Goal: Register for event/course

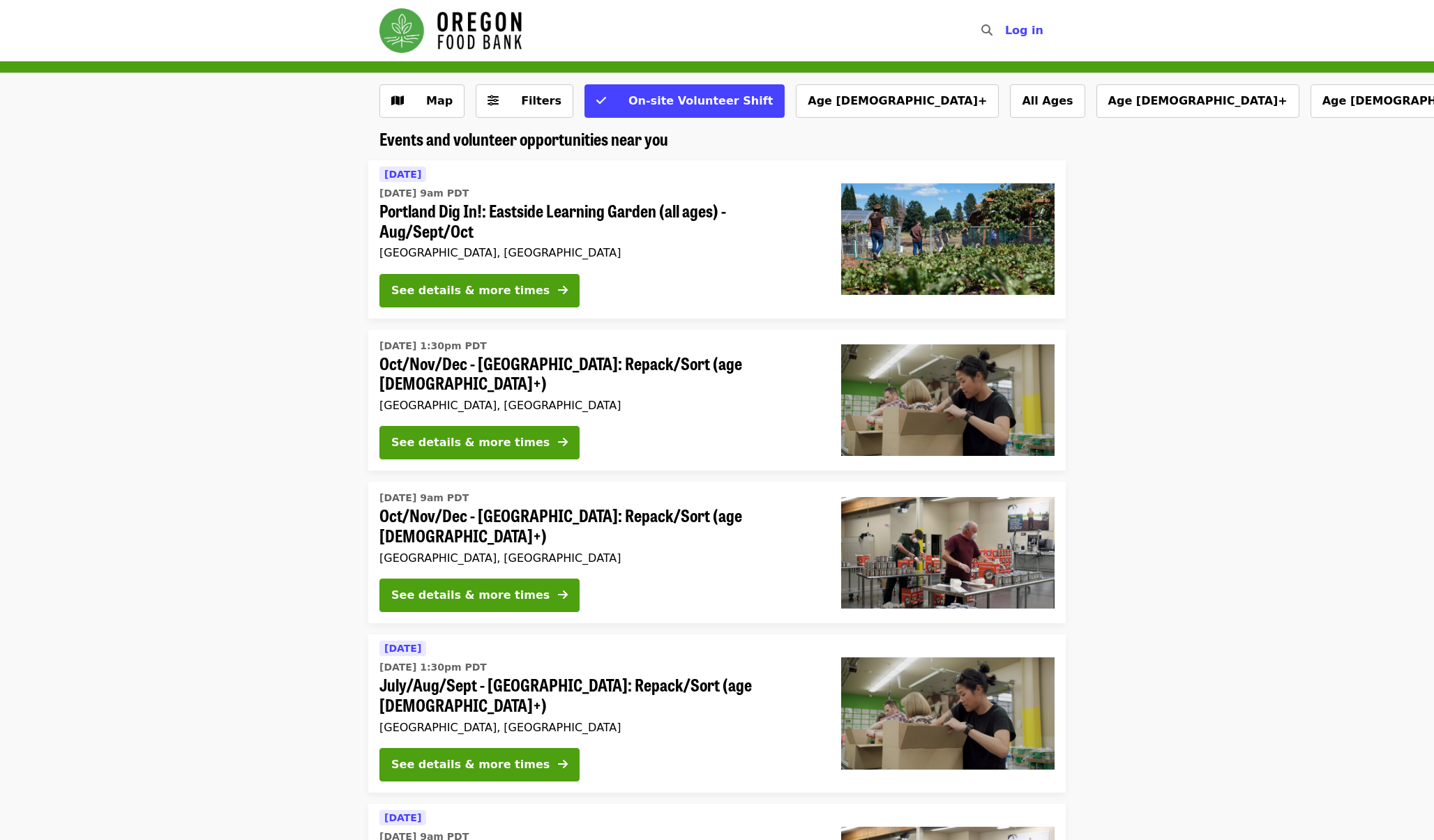
click at [415, 35] on img "Main navigation" at bounding box center [450, 31] width 142 height 45
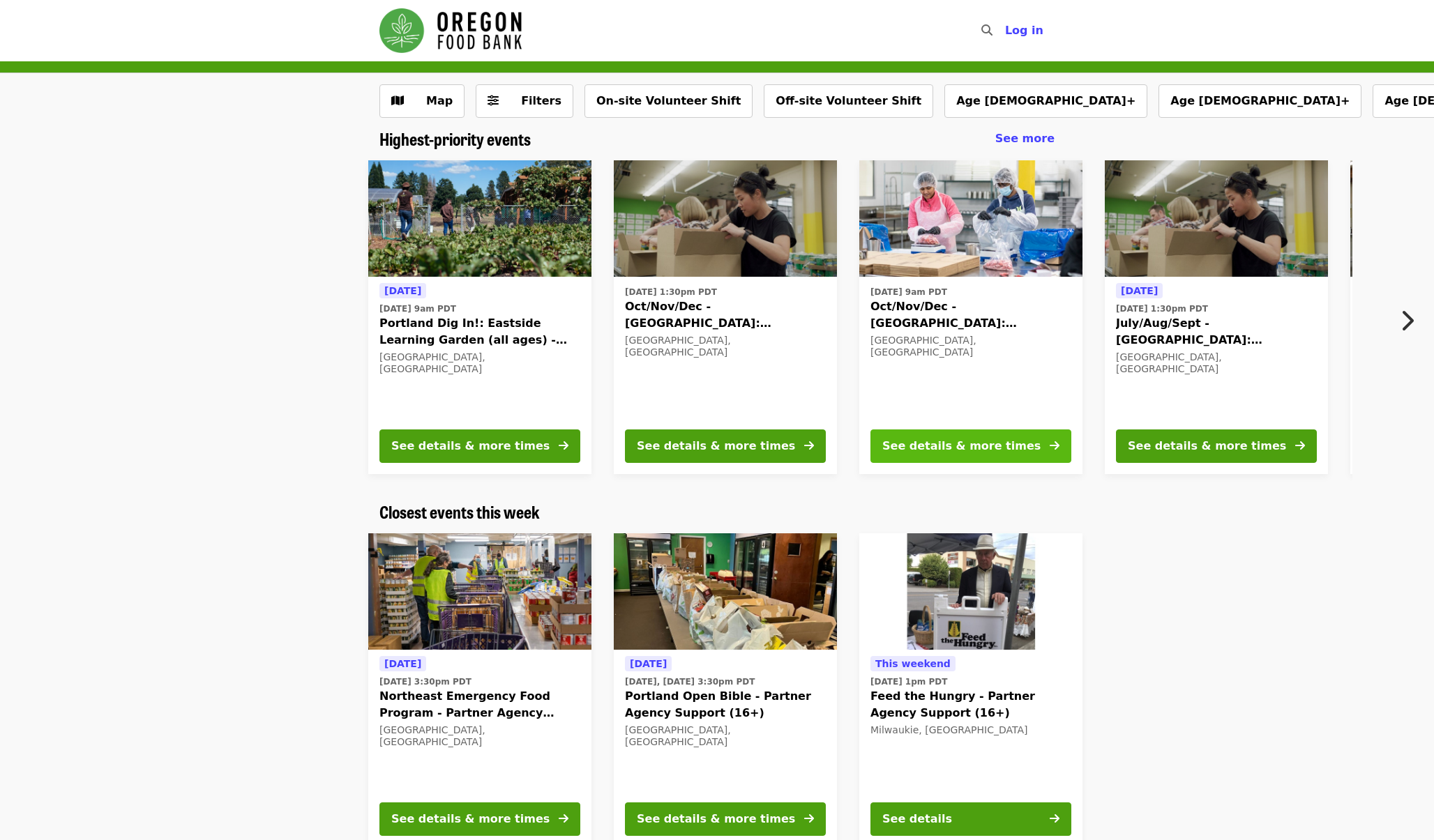
click at [948, 445] on div "See details & more times" at bounding box center [961, 445] width 158 height 17
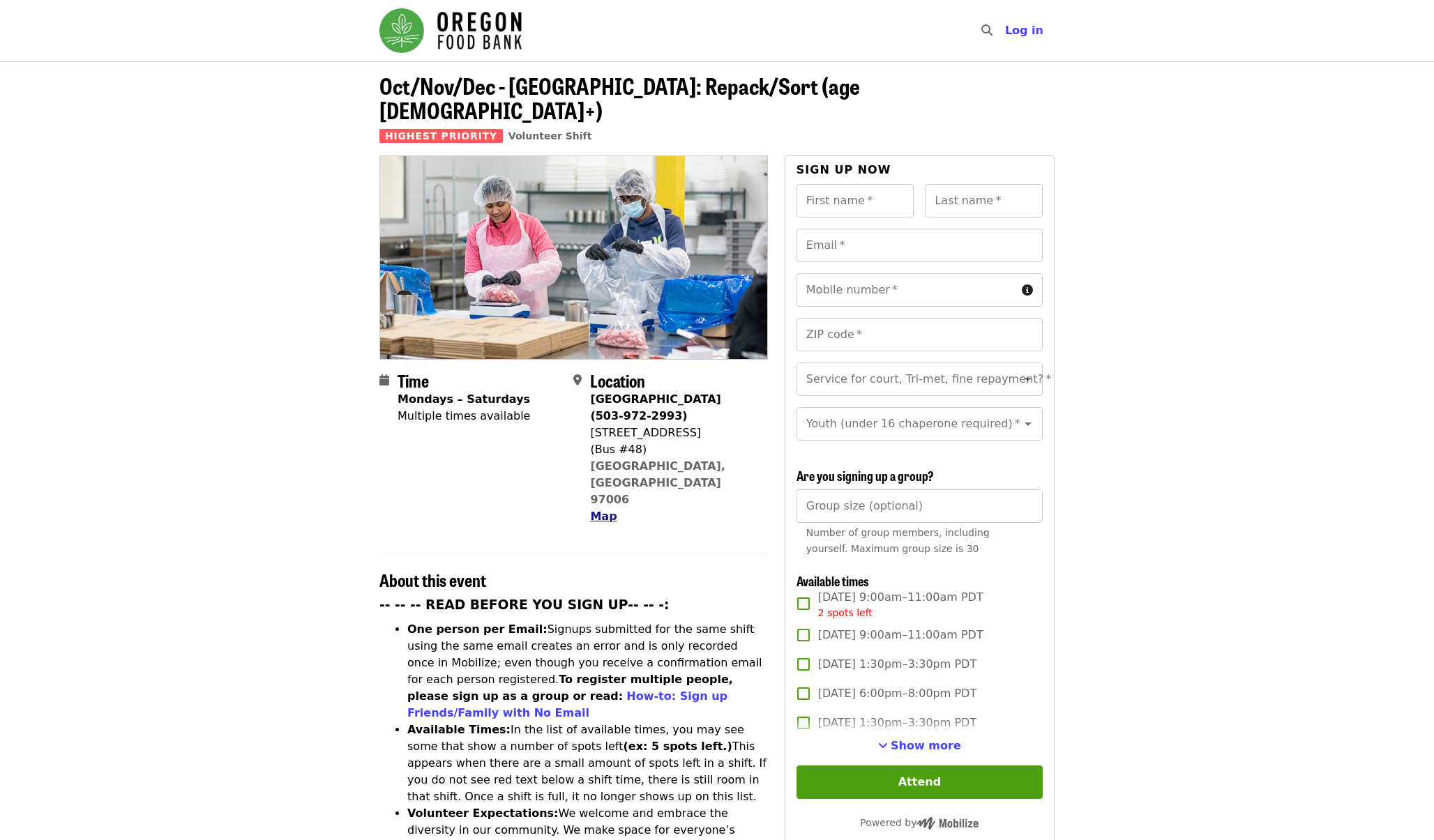
click at [607, 510] on span "Map" at bounding box center [602, 516] width 26 height 14
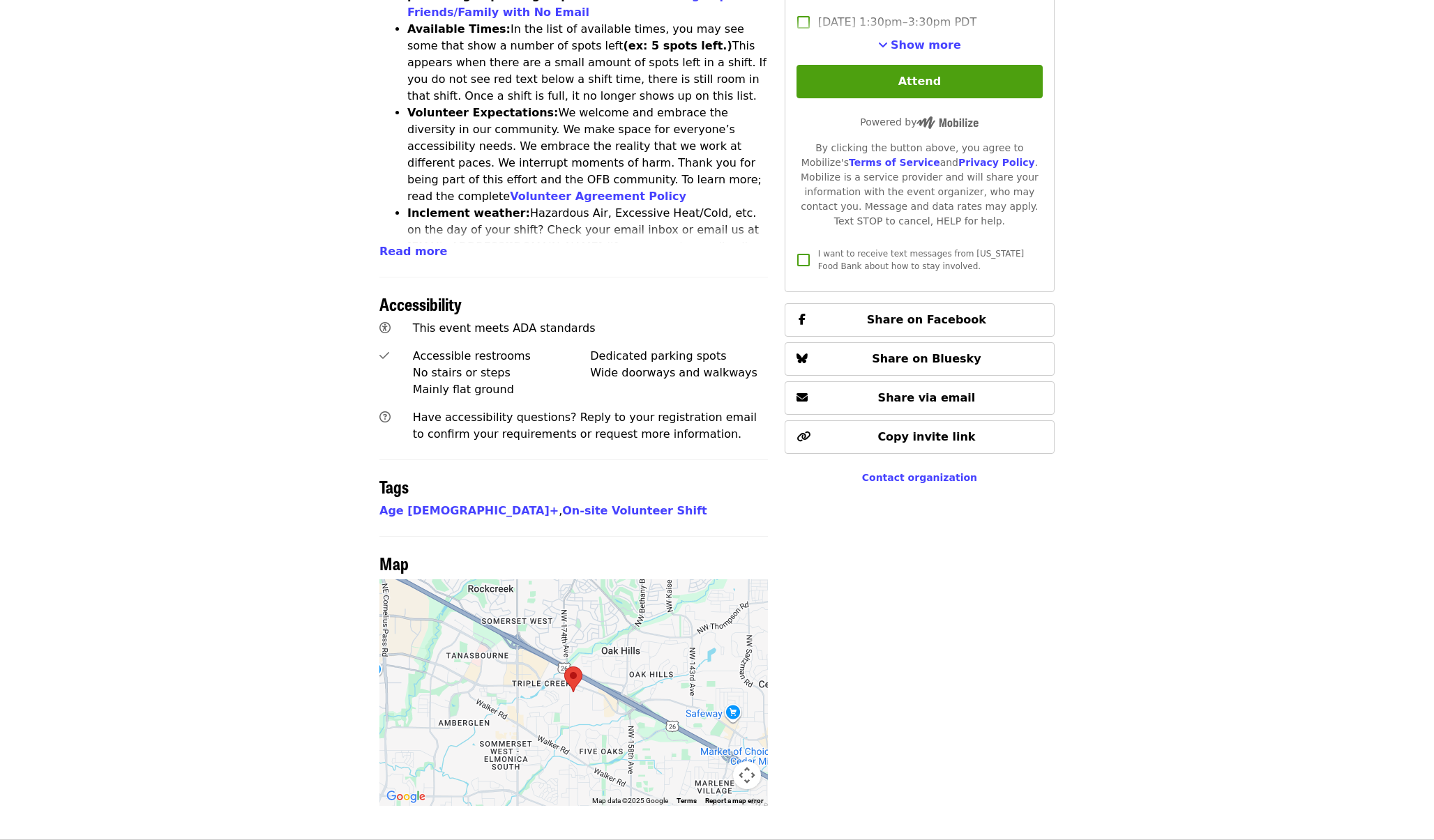
scroll to position [818, 0]
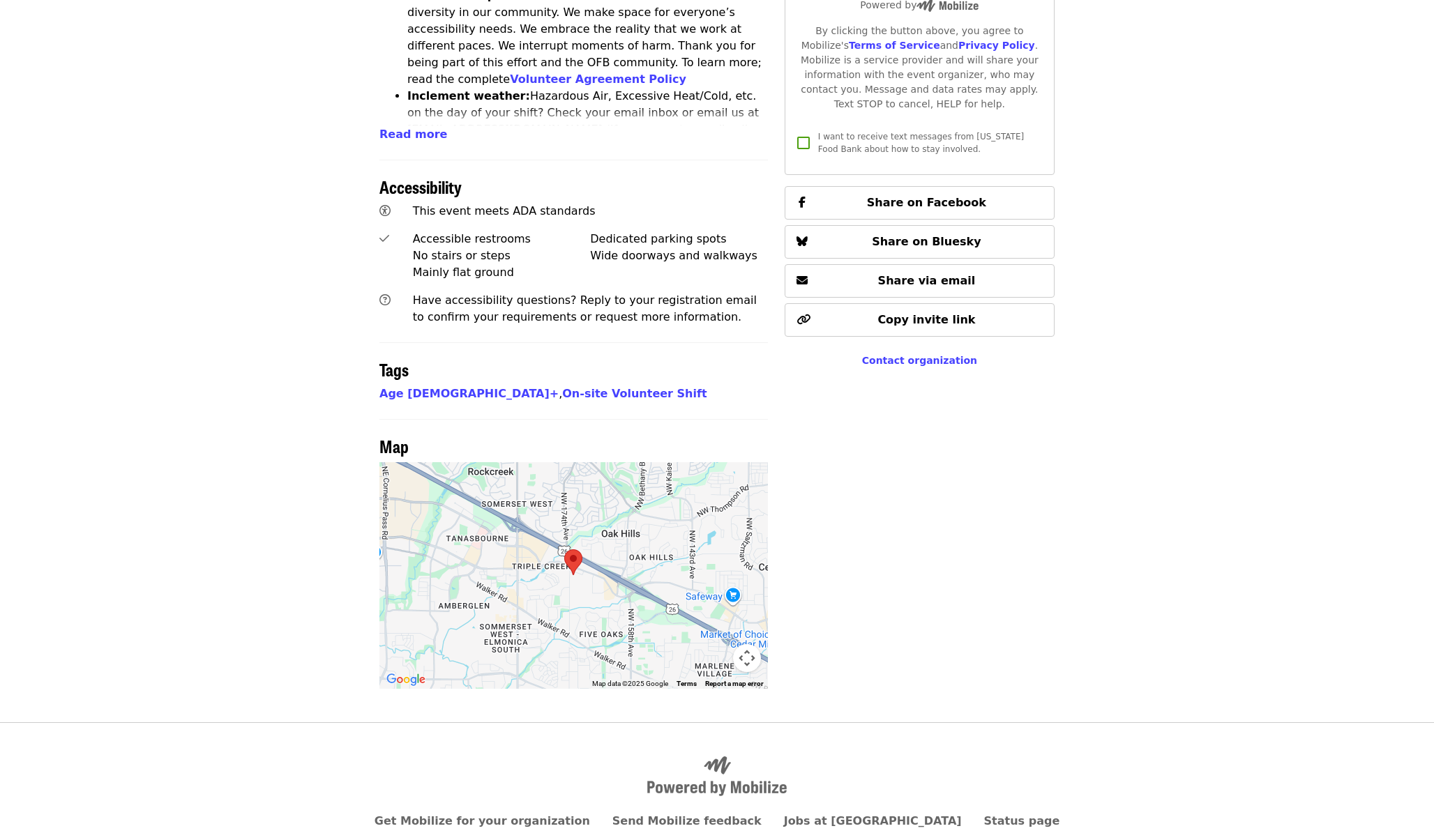
click at [564, 550] on area at bounding box center [564, 550] width 0 height 0
click at [597, 518] on div at bounding box center [573, 575] width 389 height 227
click at [747, 644] on button "Map camera controls" at bounding box center [747, 658] width 28 height 28
click at [716, 575] on button "Zoom in" at bounding box center [712, 589] width 28 height 28
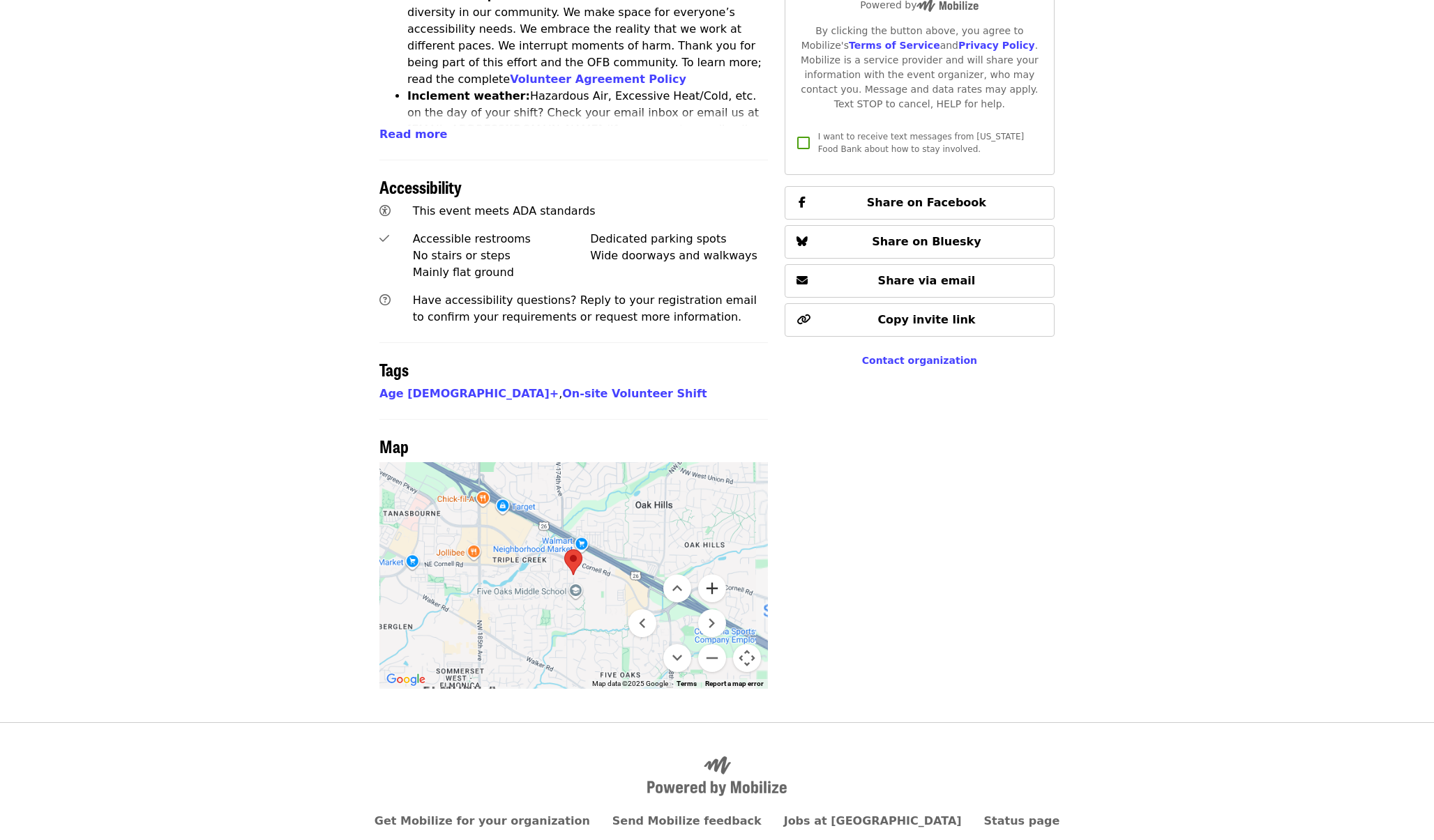
click at [716, 575] on button "Zoom in" at bounding box center [712, 589] width 28 height 28
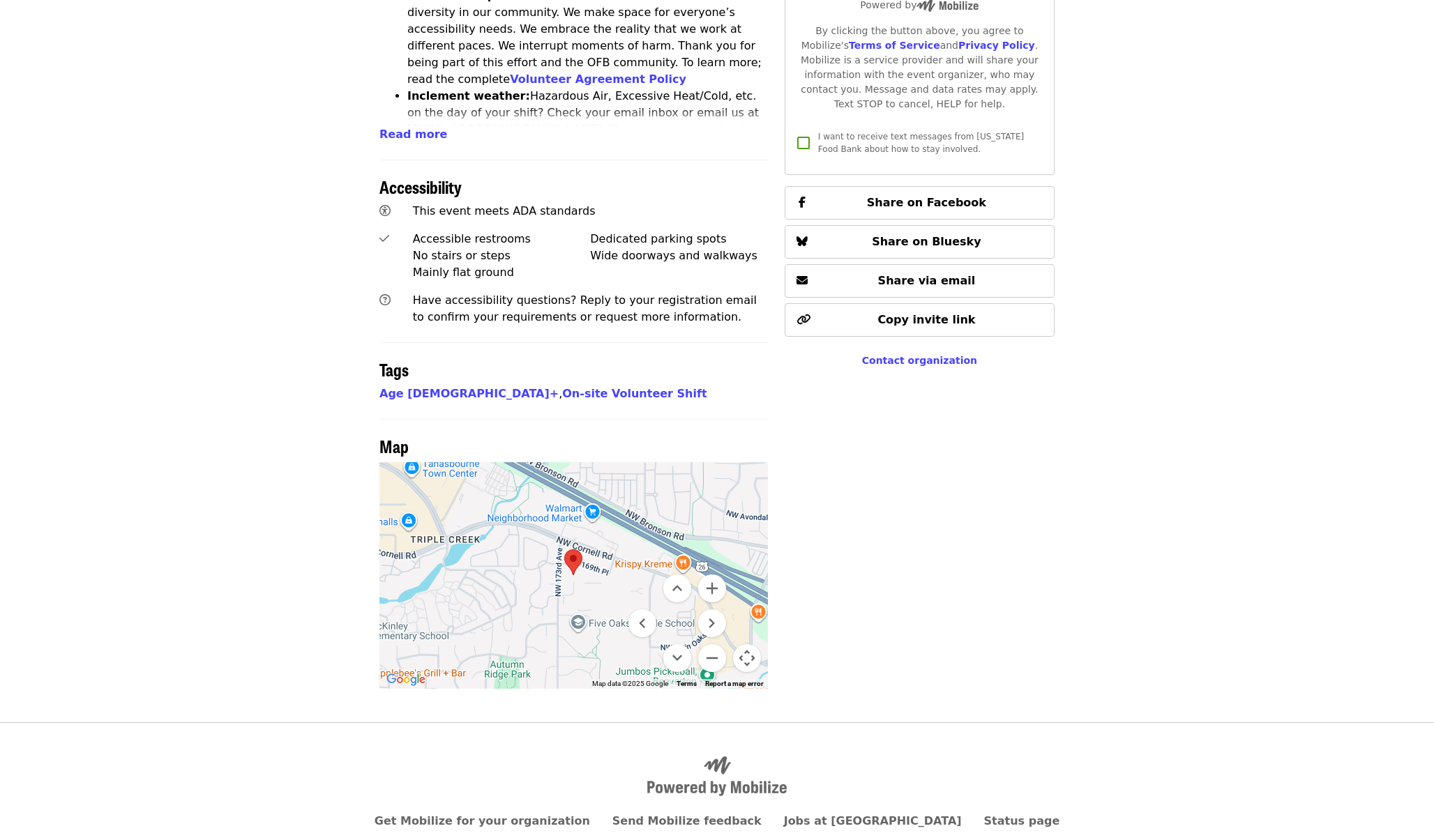
drag, startPoint x: 662, startPoint y: 456, endPoint x: 613, endPoint y: 448, distance: 49.6
click at [613, 462] on div at bounding box center [573, 575] width 389 height 227
click at [714, 575] on button "Zoom in" at bounding box center [712, 589] width 28 height 28
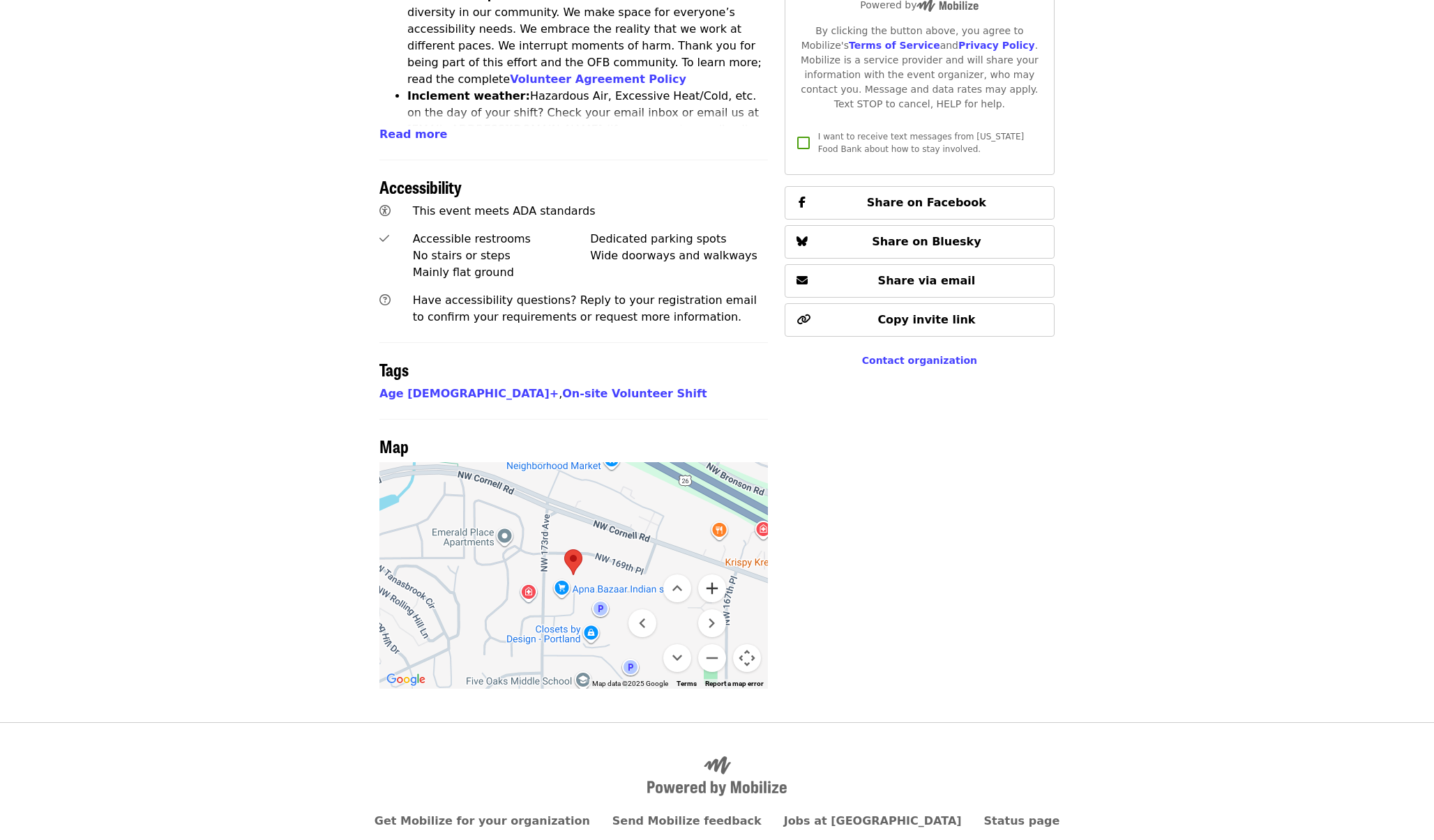
click at [714, 575] on button "Zoom in" at bounding box center [712, 589] width 28 height 28
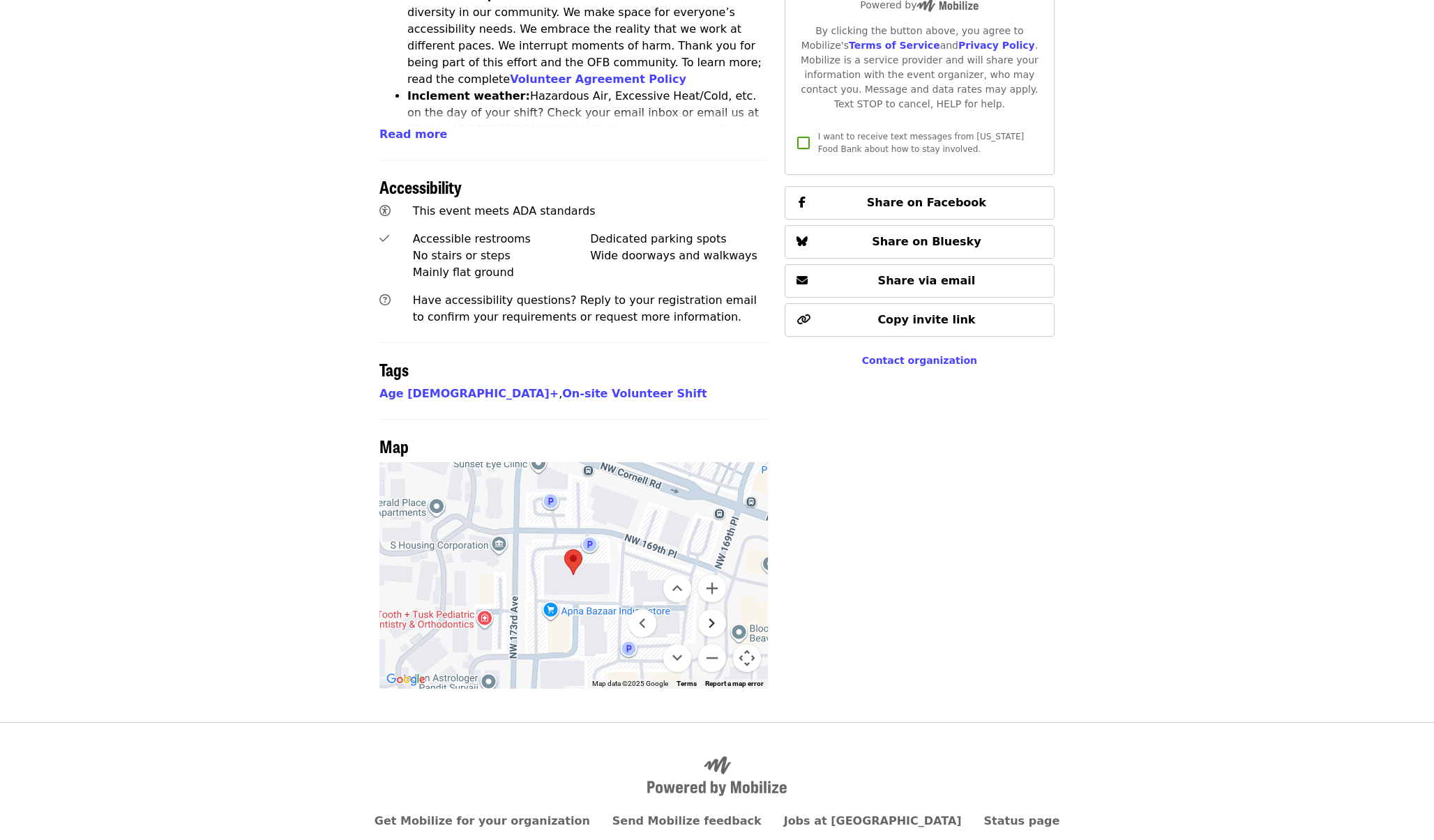
click at [717, 609] on button "Move right" at bounding box center [712, 623] width 28 height 28
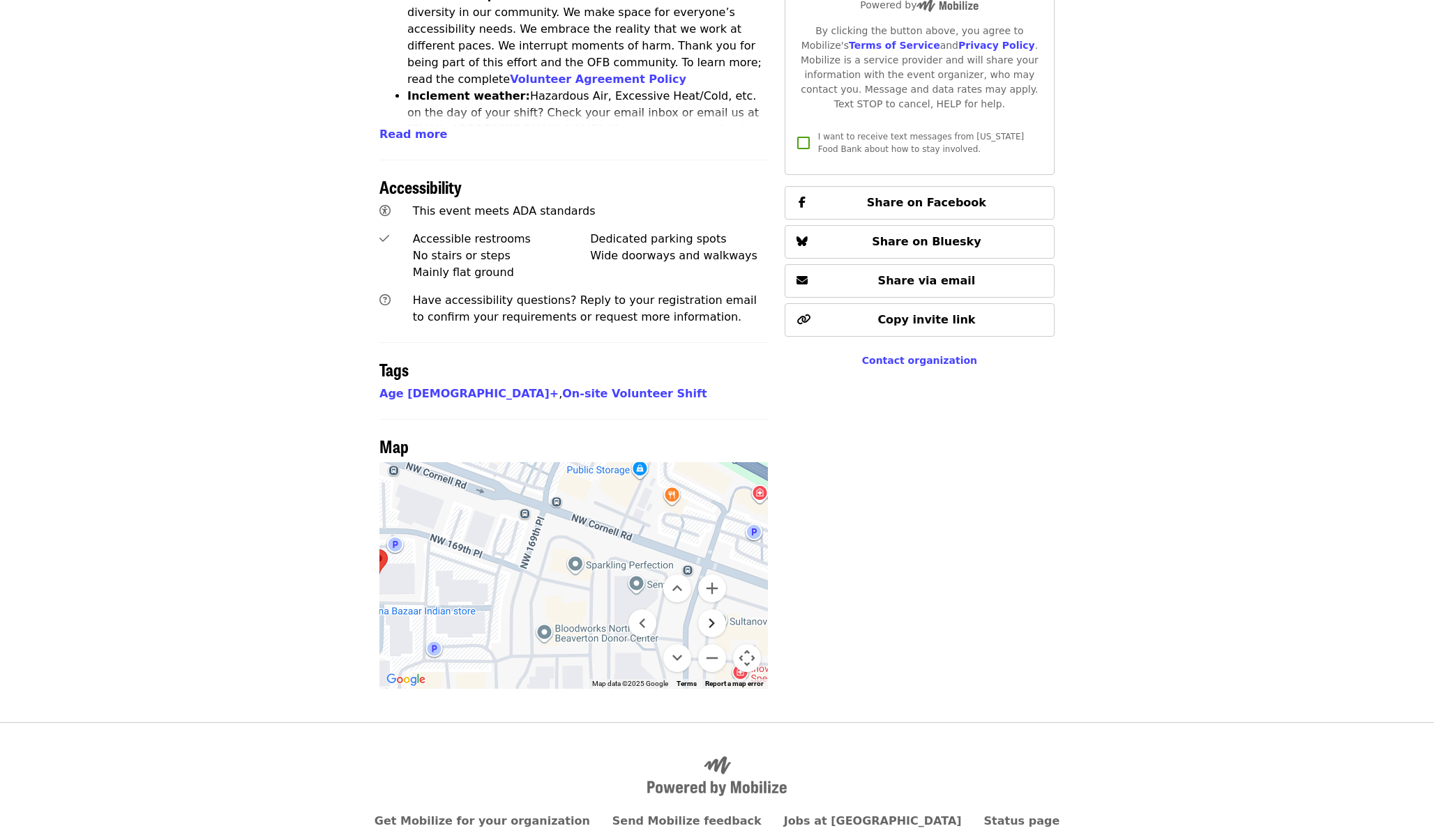
click at [717, 609] on button "Move right" at bounding box center [712, 623] width 28 height 28
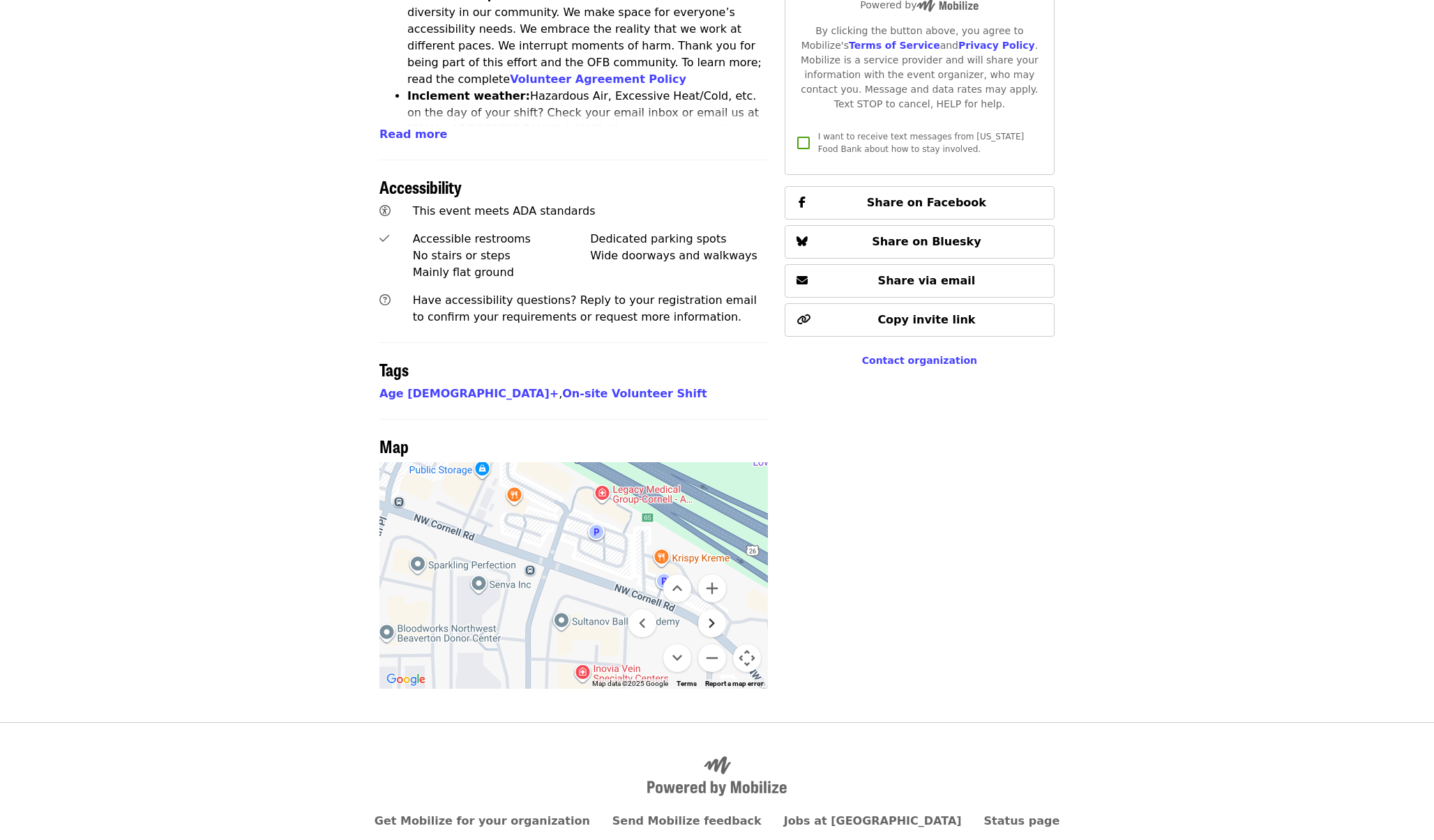
click at [717, 609] on button "Move right" at bounding box center [712, 623] width 28 height 28
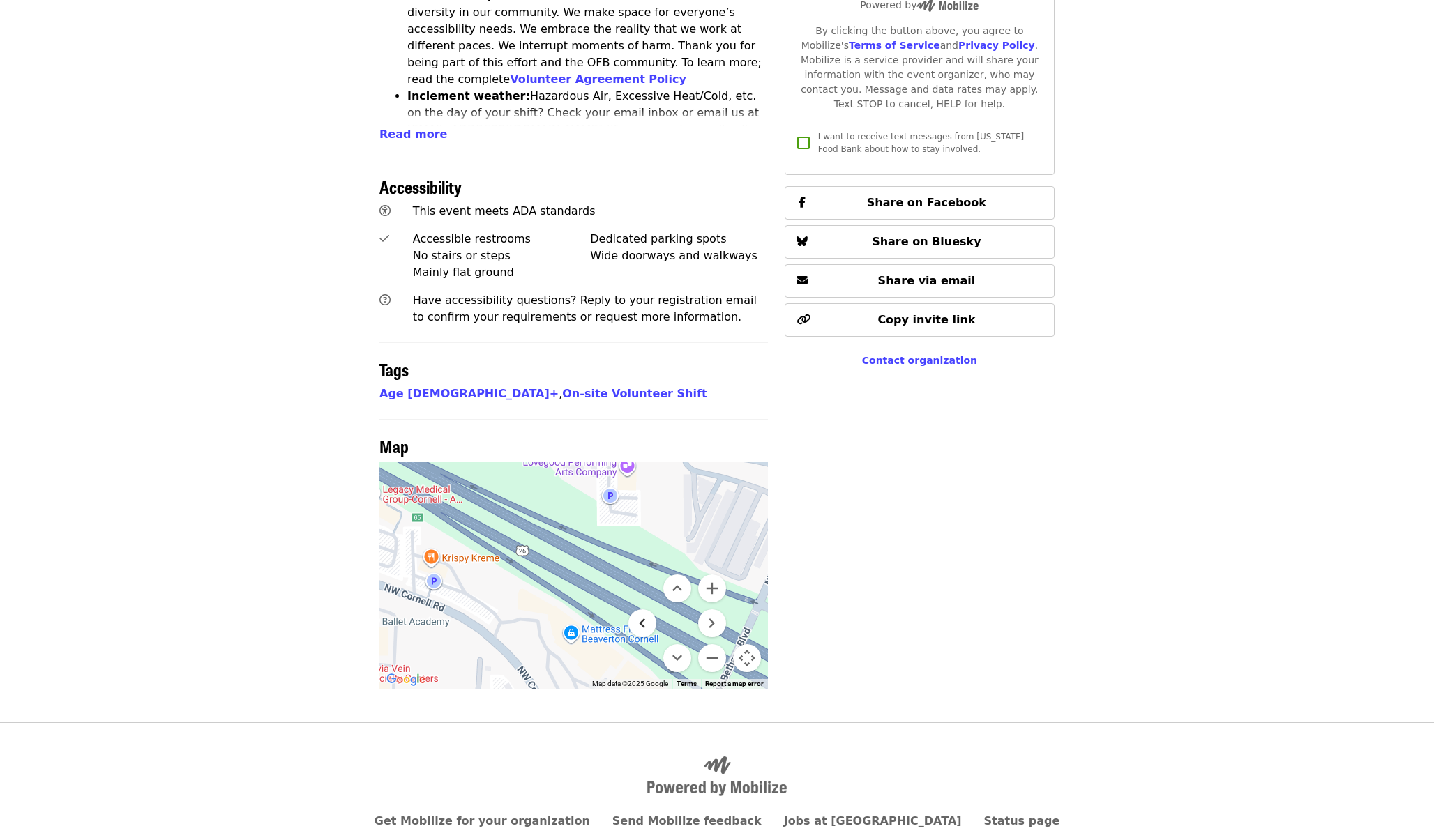
click at [639, 609] on button "Move left" at bounding box center [642, 623] width 28 height 28
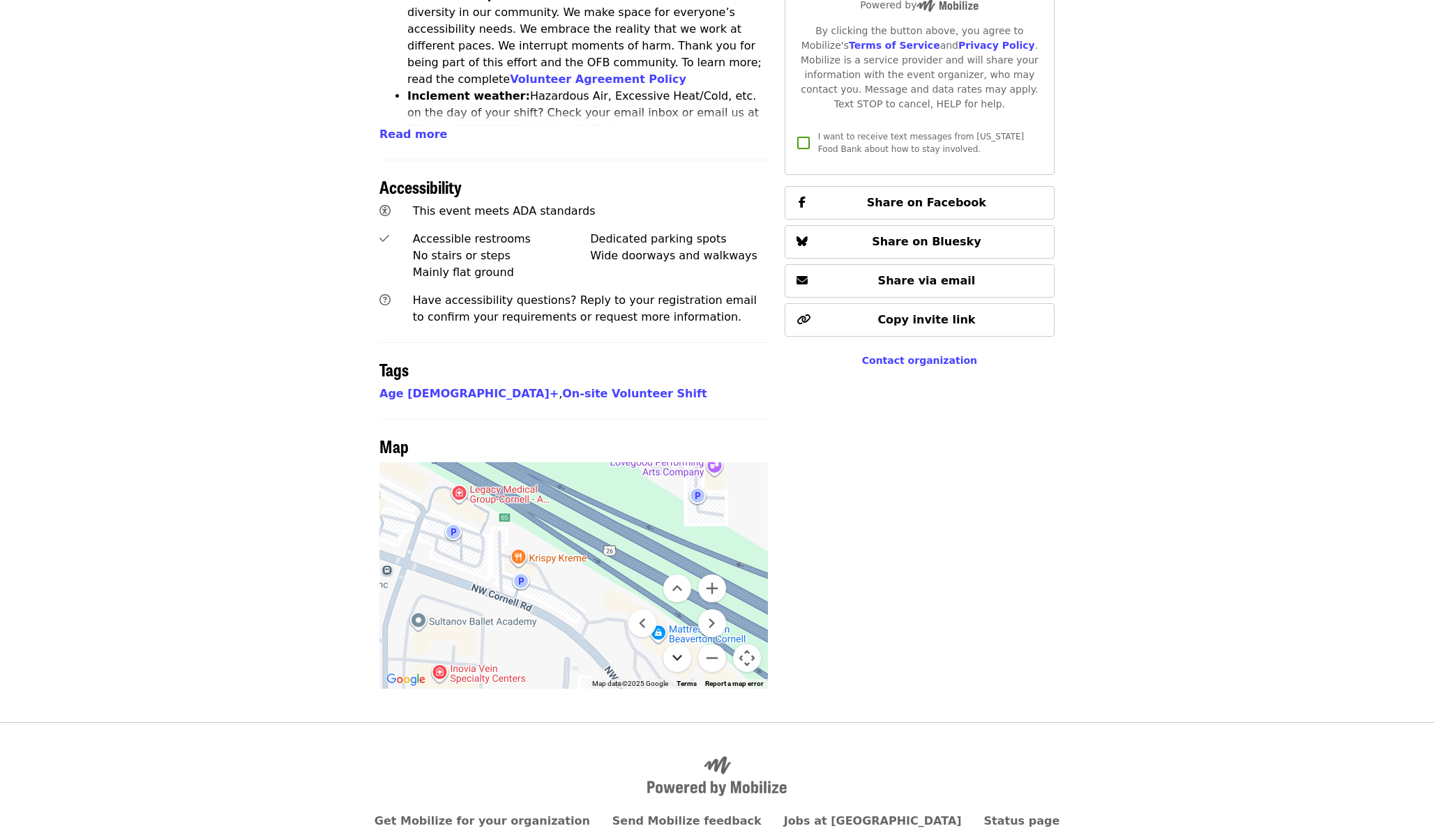
click at [686, 644] on button "Move down" at bounding box center [678, 658] width 28 height 28
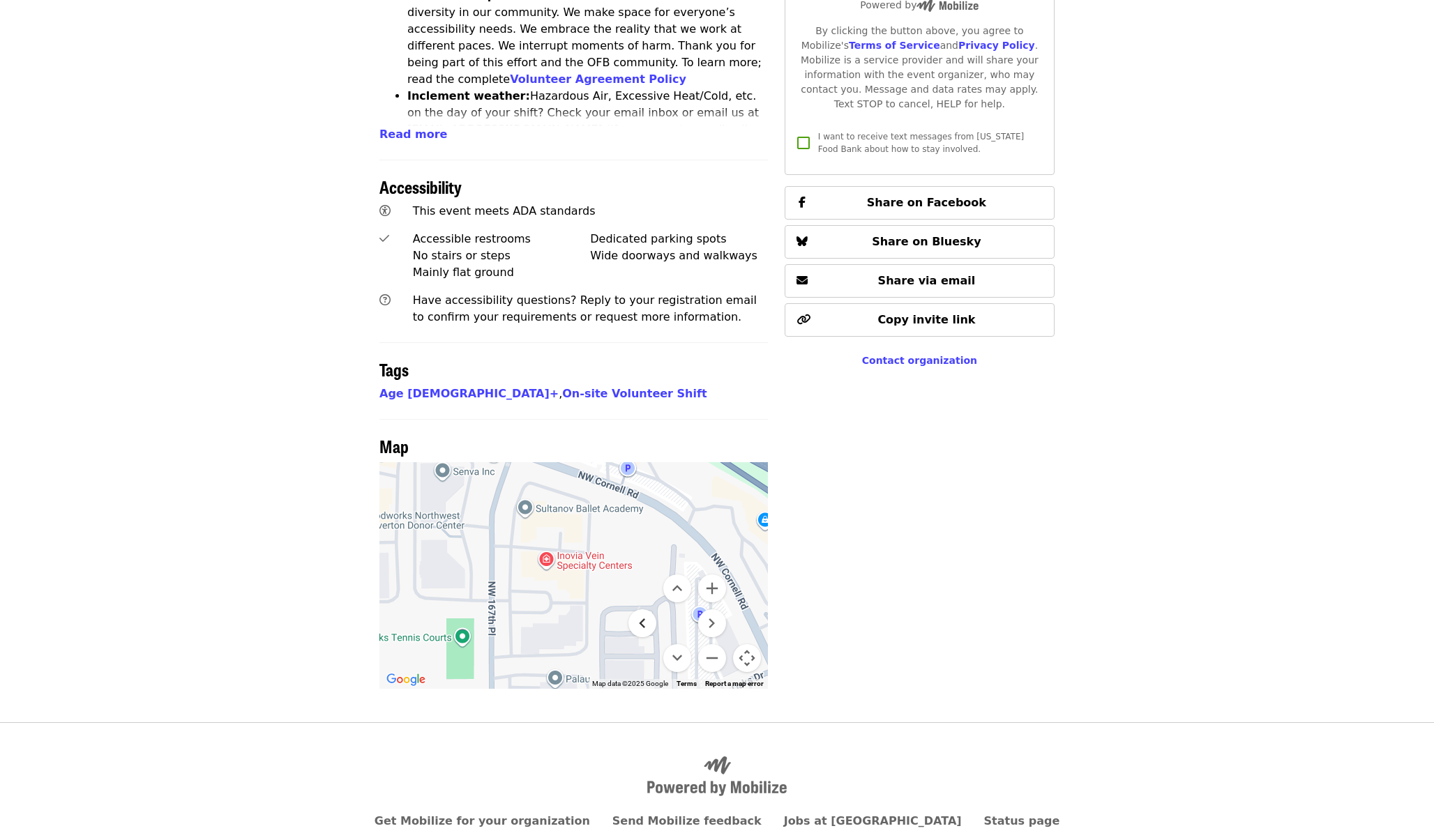
click at [639, 609] on button "Move left" at bounding box center [642, 623] width 28 height 28
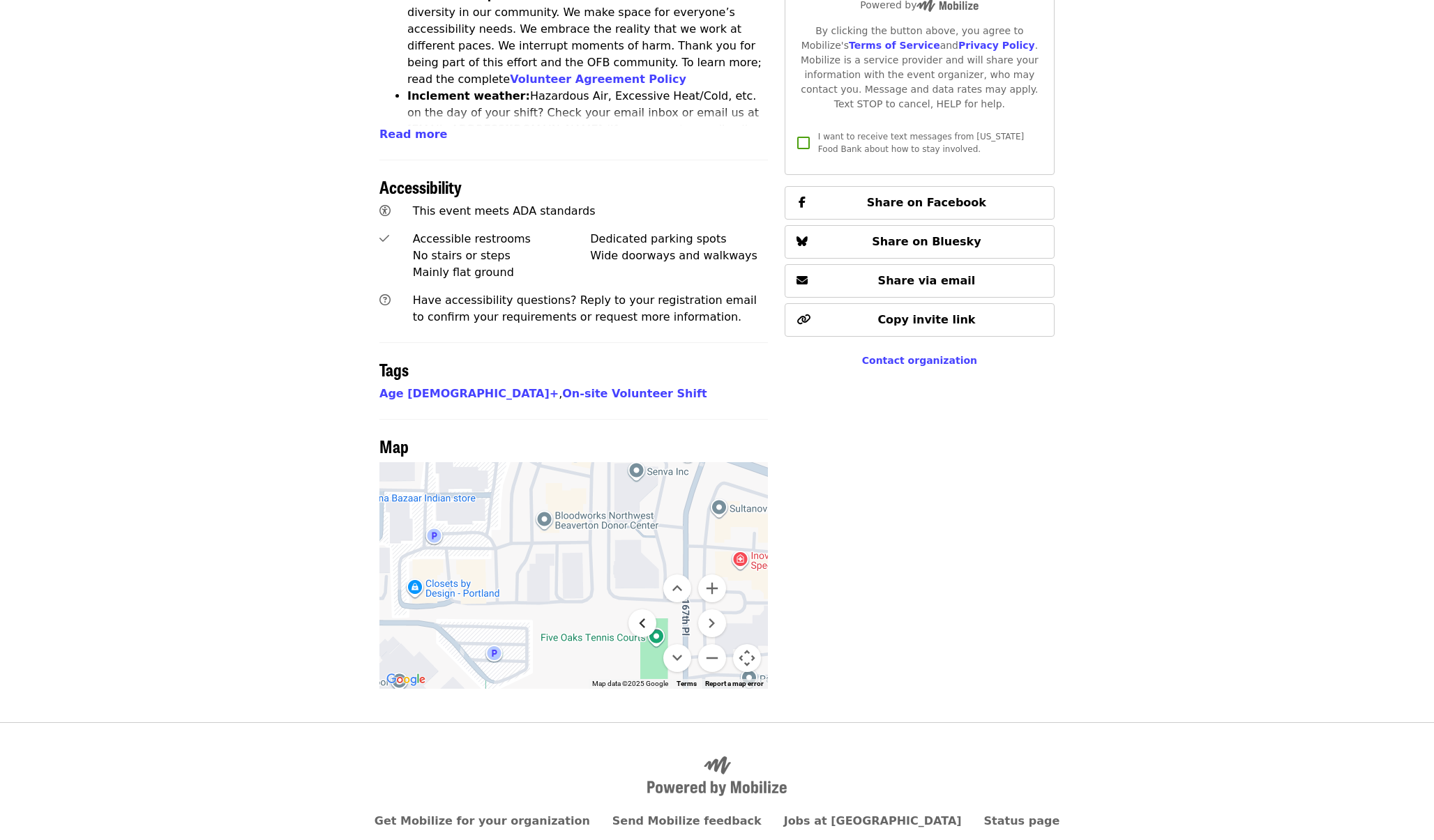
click at [641, 609] on button "Move left" at bounding box center [642, 623] width 28 height 28
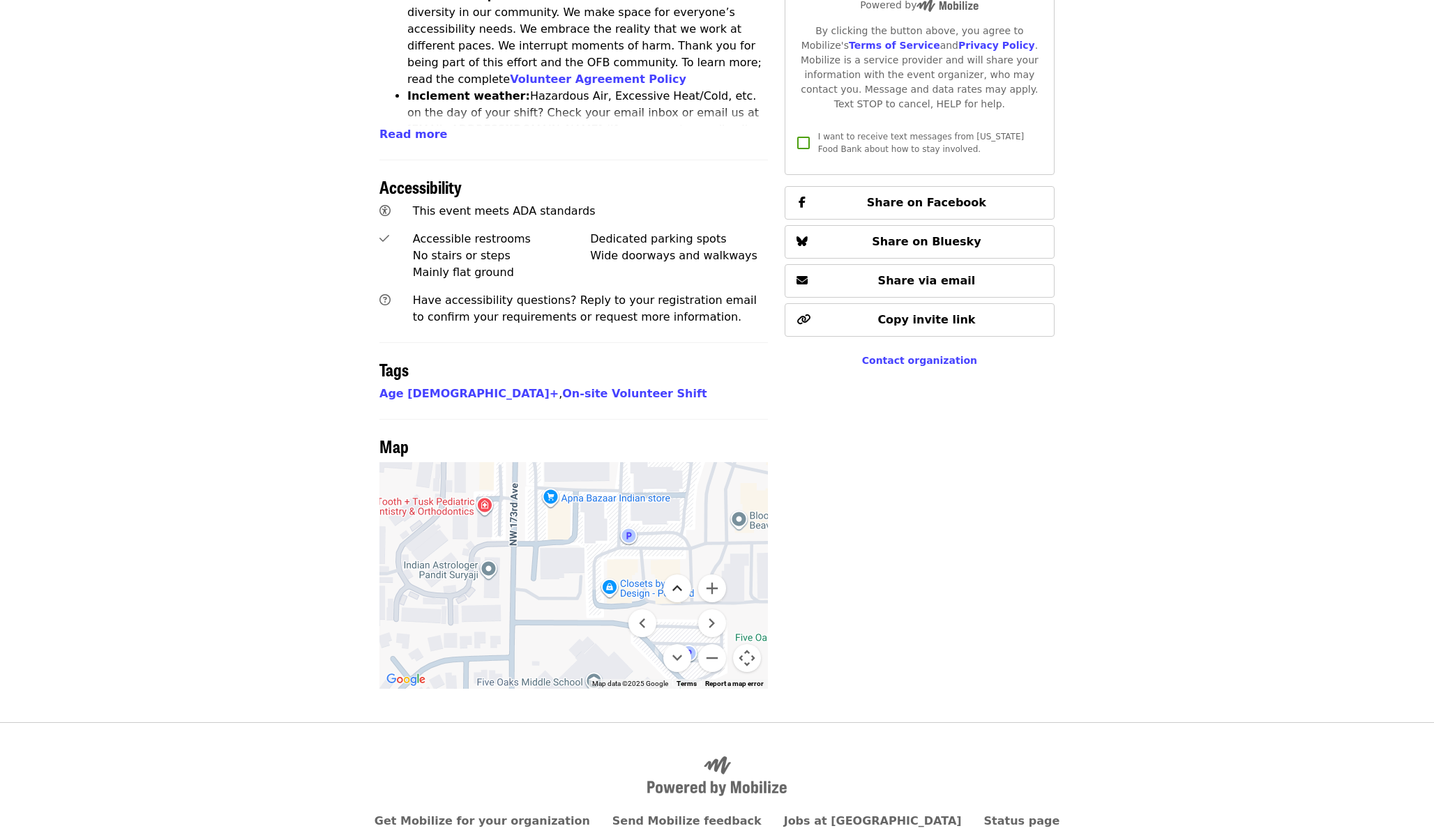
click at [680, 575] on button "Move up" at bounding box center [678, 589] width 28 height 28
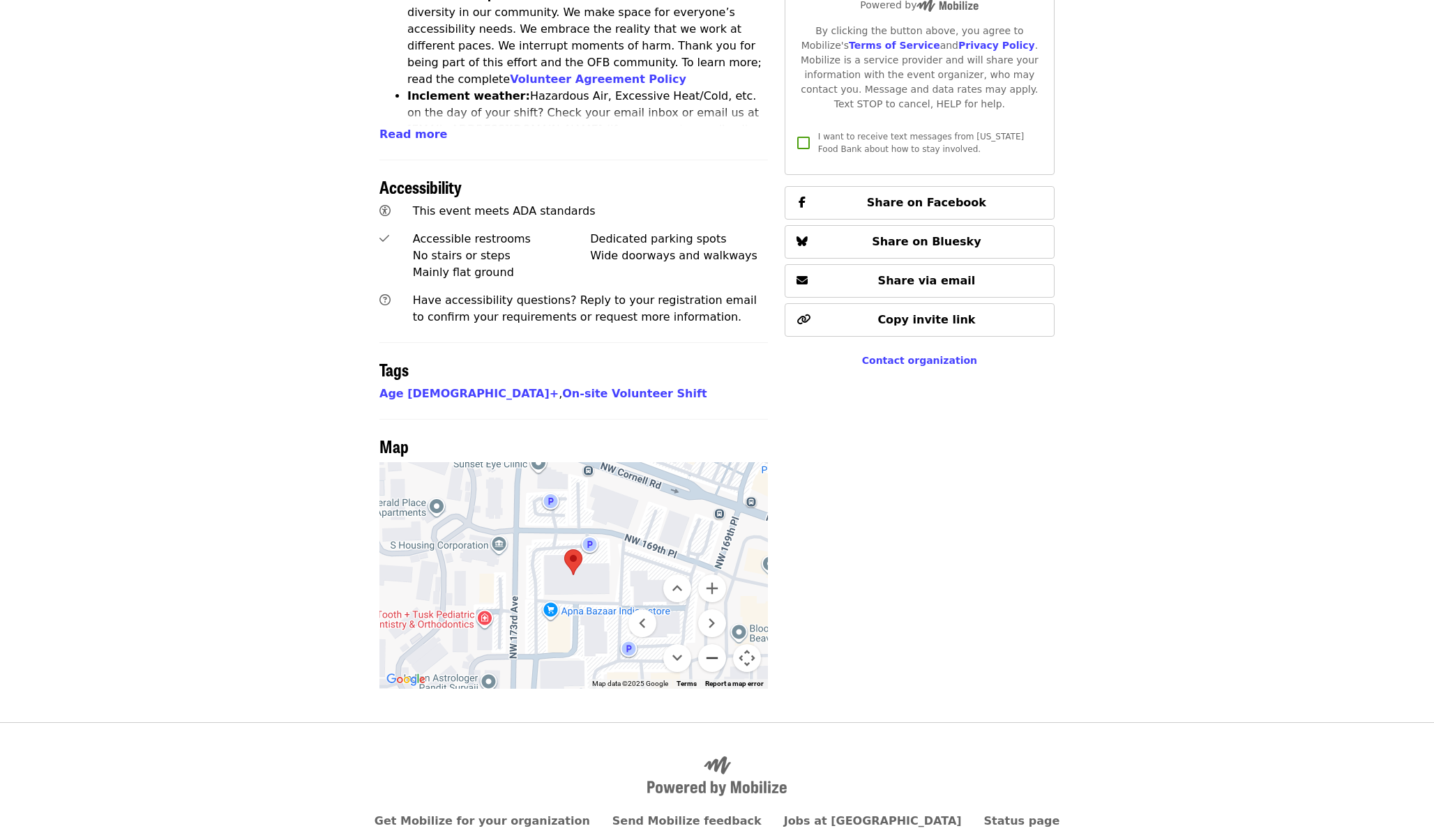
click at [717, 644] on button "Zoom out" at bounding box center [712, 658] width 28 height 28
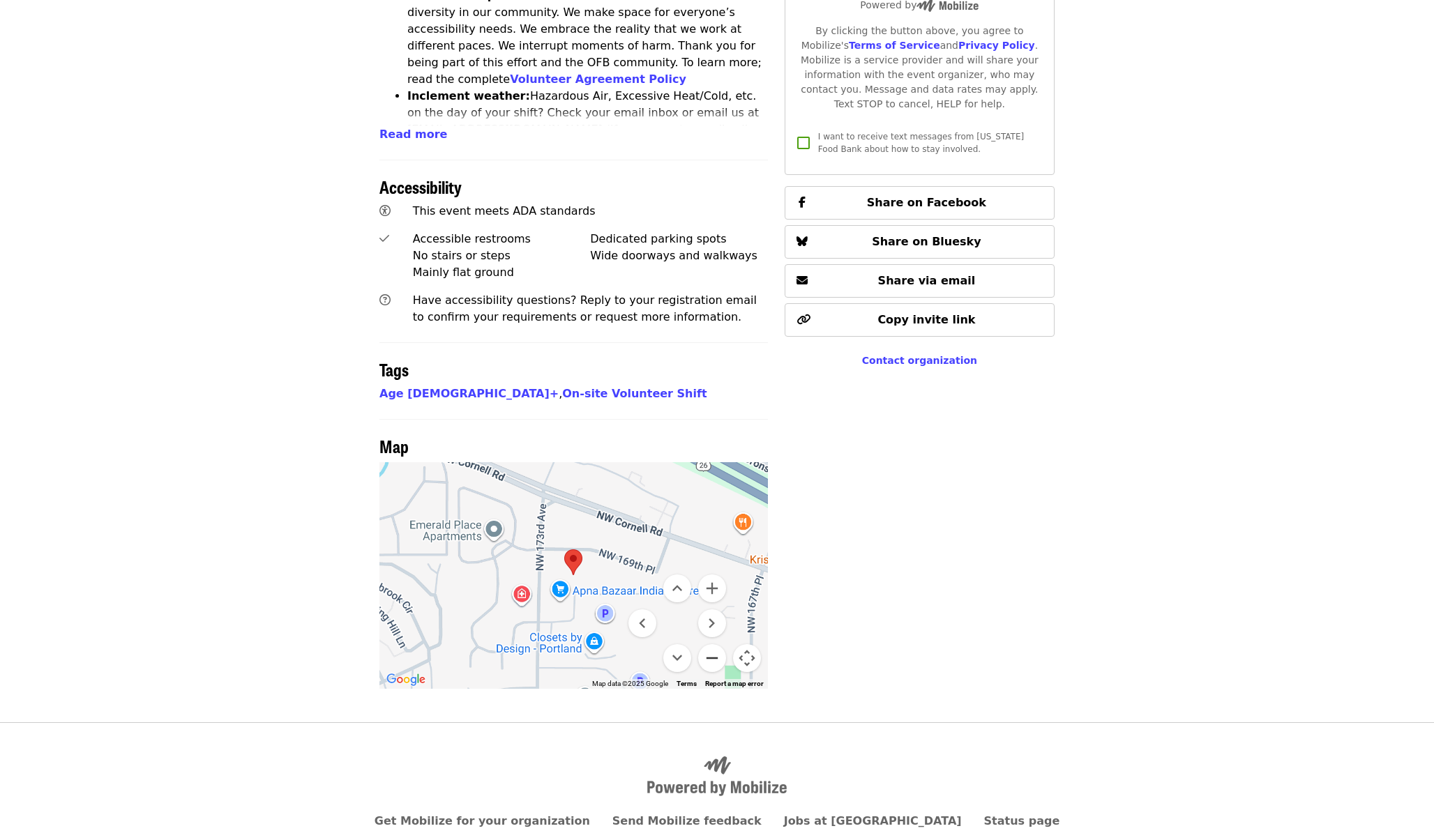
click at [717, 644] on button "Zoom out" at bounding box center [712, 658] width 28 height 28
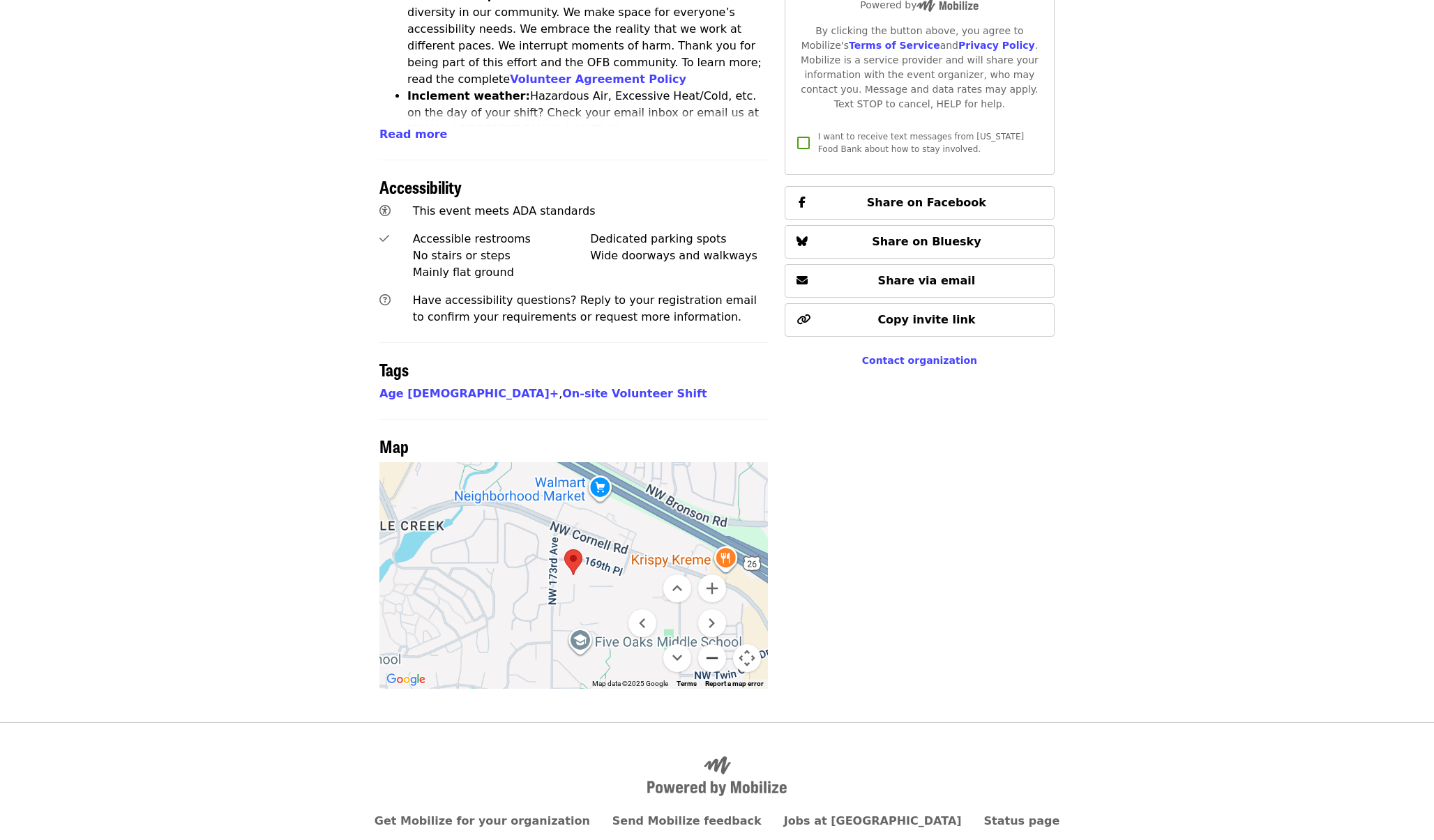
click at [717, 644] on button "Zoom out" at bounding box center [712, 658] width 28 height 28
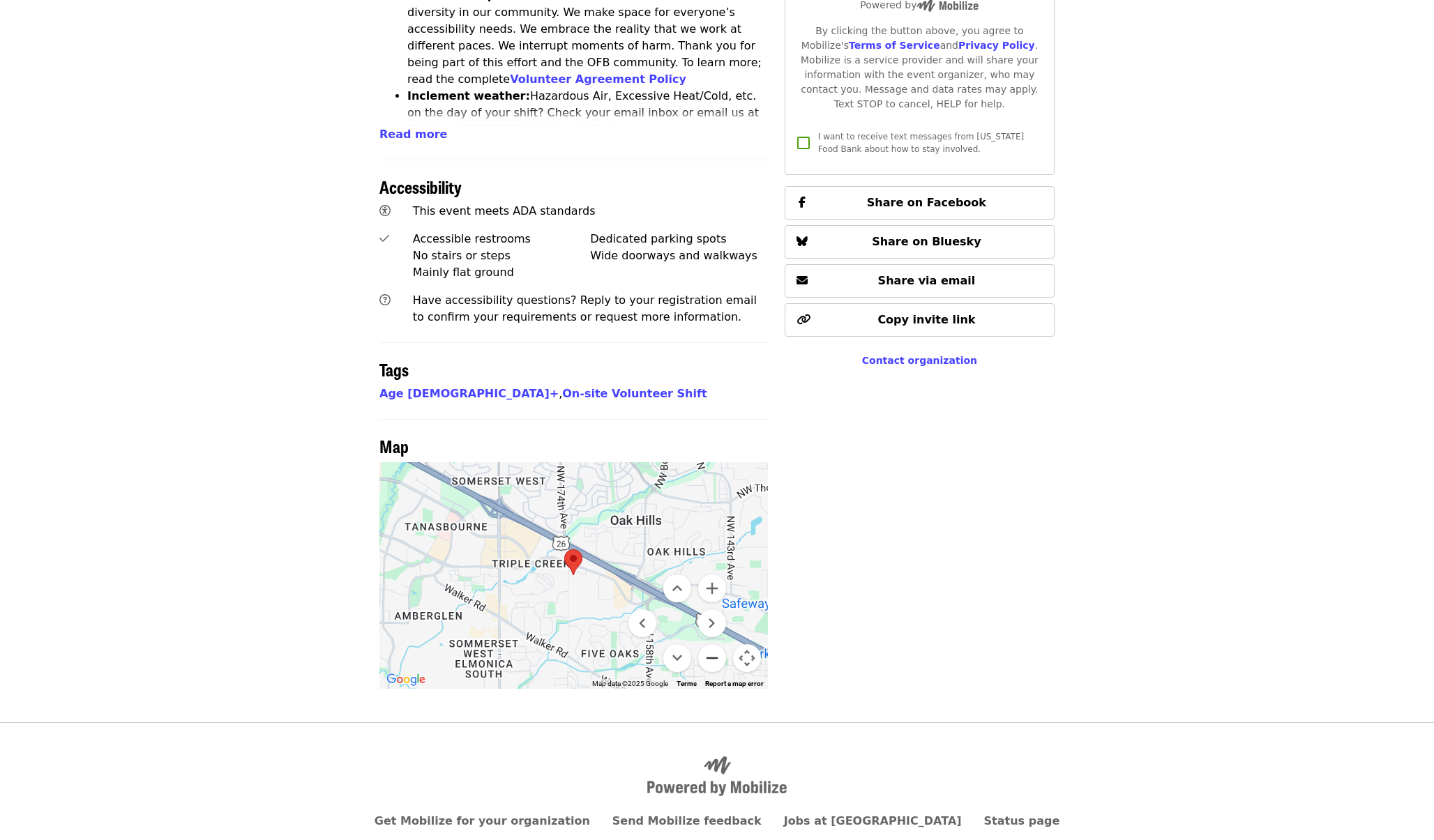
click at [717, 644] on button "Zoom out" at bounding box center [712, 658] width 28 height 28
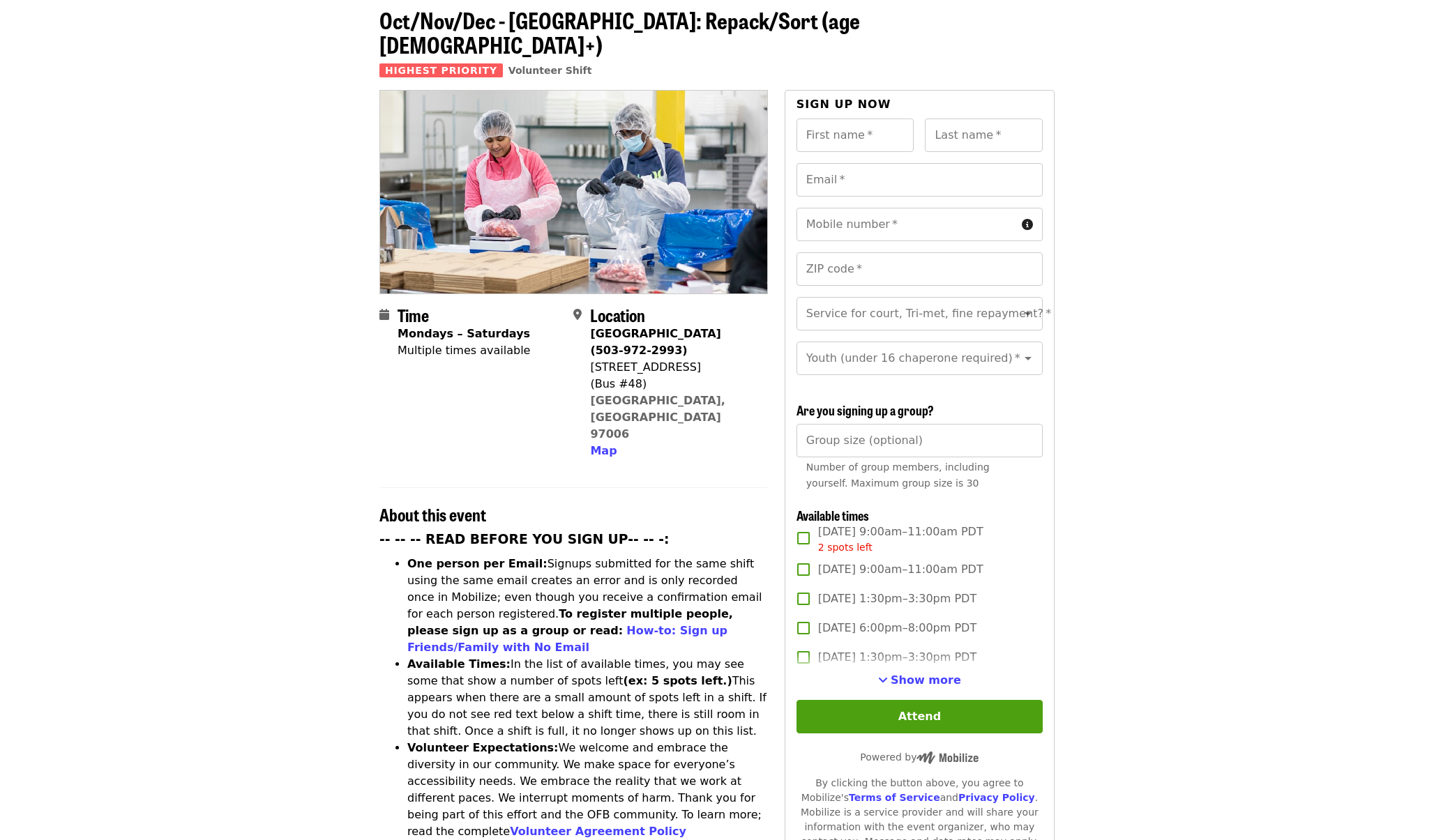
scroll to position [69, 0]
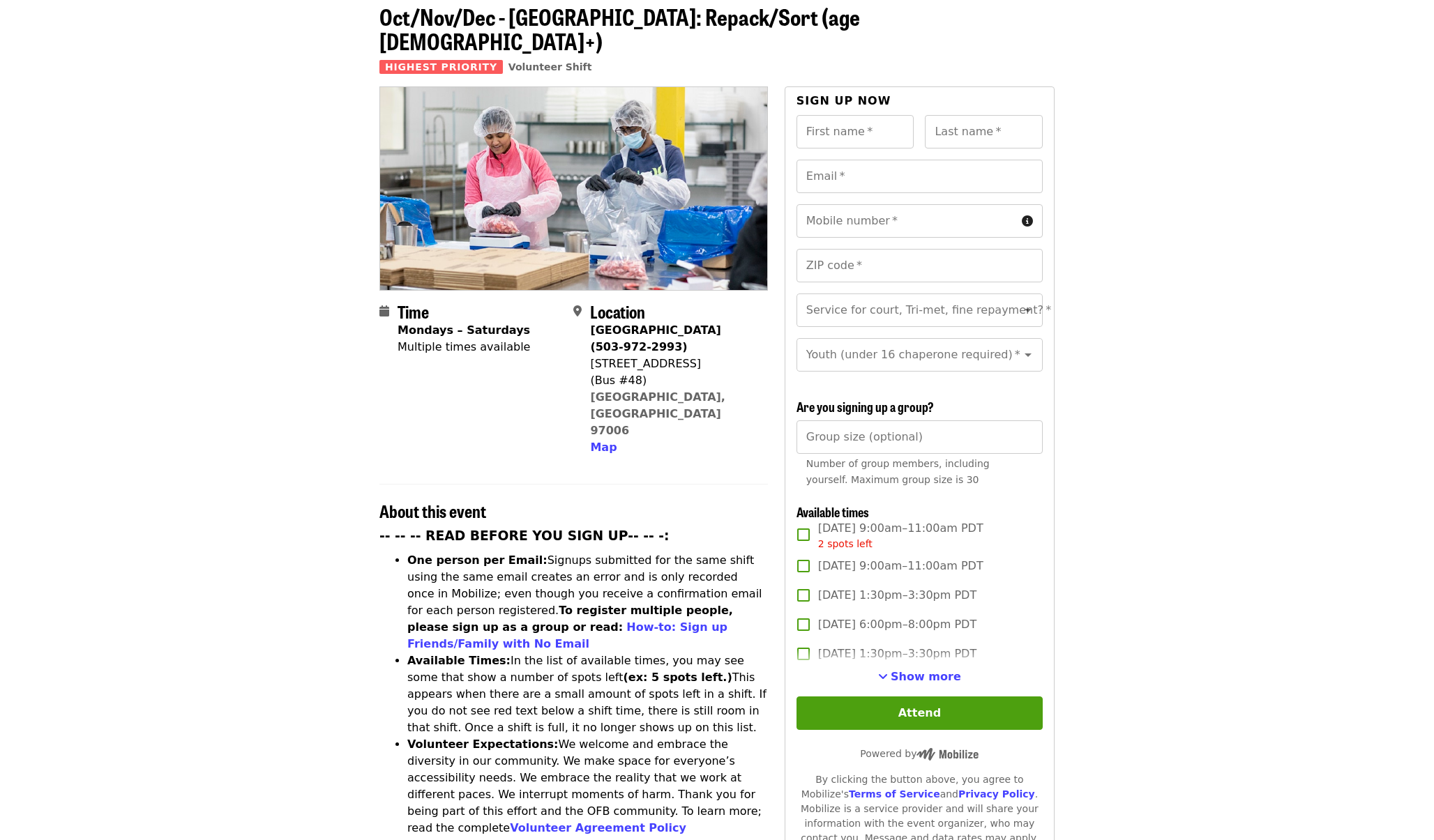
click at [849, 557] on span "[DATE] 9:00am–11:00am PDT" at bounding box center [901, 565] width 166 height 17
